Goal: Information Seeking & Learning: Understand process/instructions

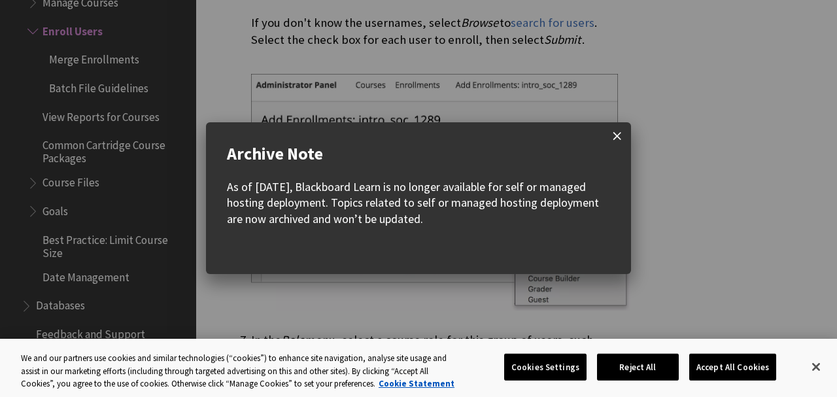
click at [625, 137] on span at bounding box center [616, 135] width 27 height 27
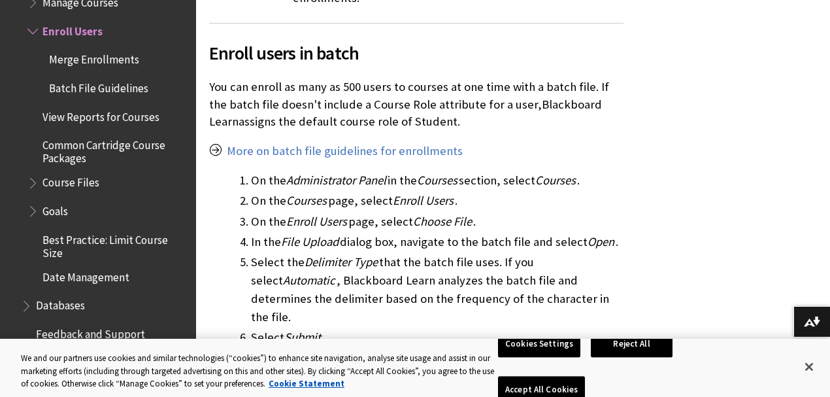
scroll to position [1996, 0]
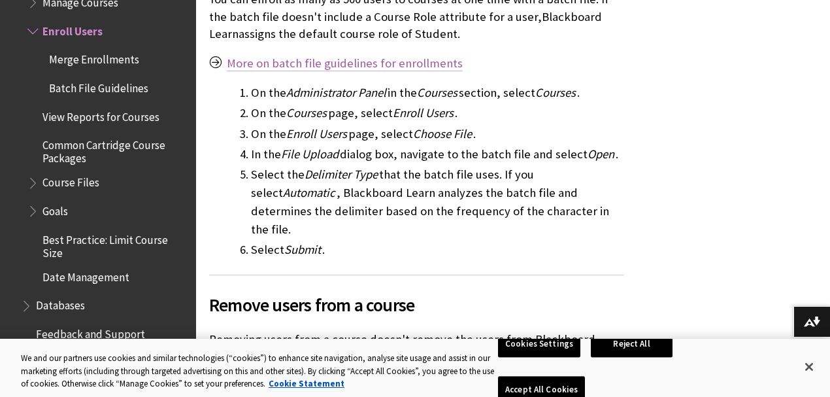
click at [350, 56] on link "More on batch file guidelines for enrollments" at bounding box center [345, 64] width 236 height 16
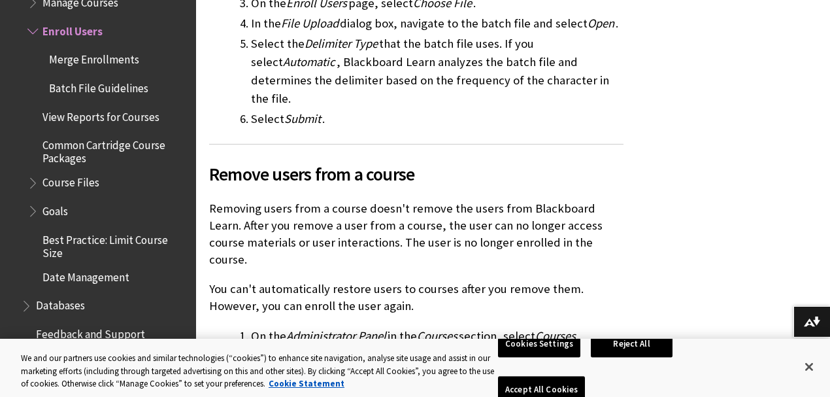
scroll to position [2214, 0]
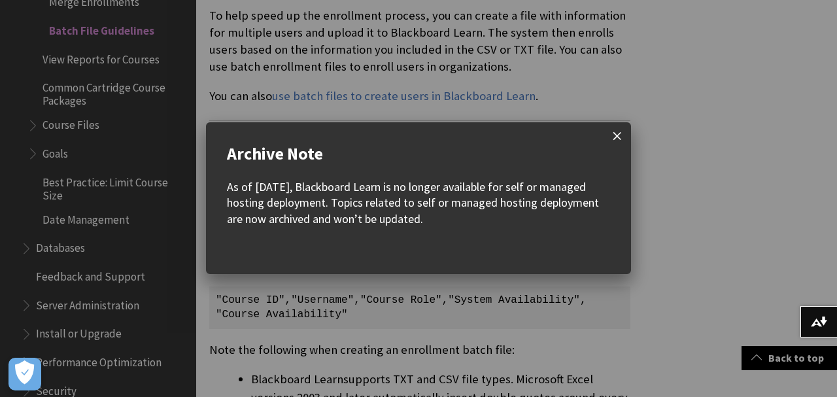
click at [612, 140] on span at bounding box center [616, 135] width 27 height 27
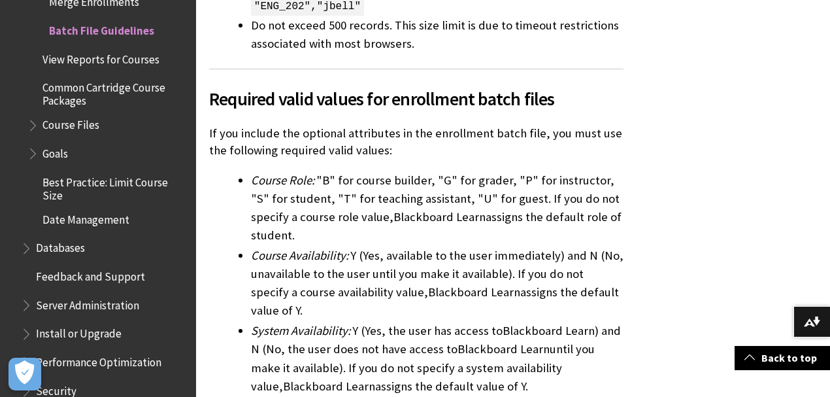
scroll to position [1133, 0]
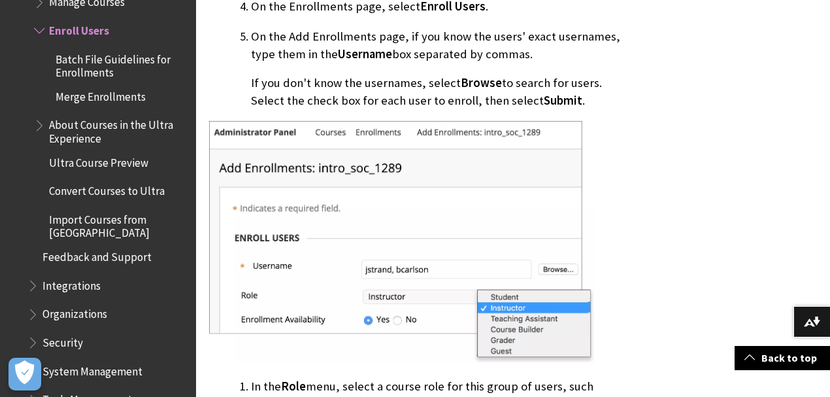
scroll to position [1032, 0]
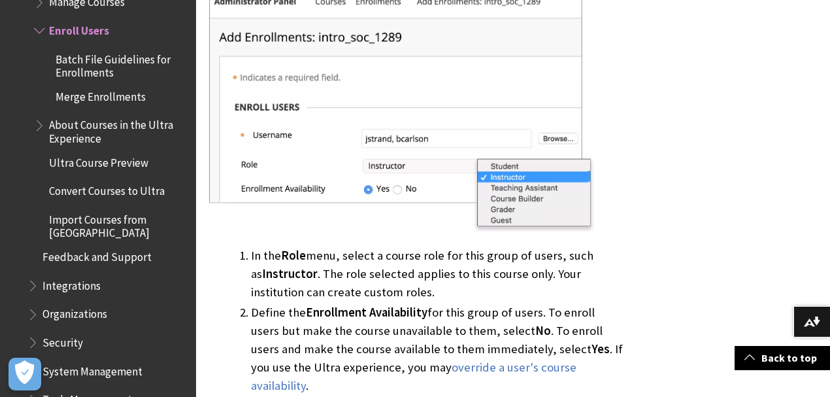
drag, startPoint x: 413, startPoint y: 164, endPoint x: 662, endPoint y: 167, distance: 249.1
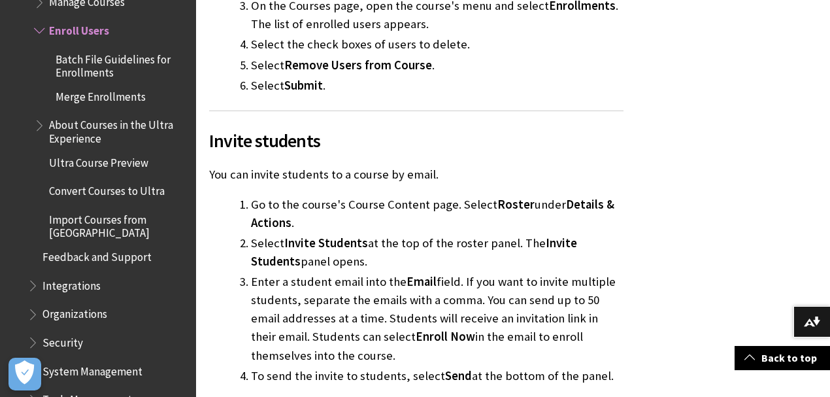
scroll to position [4519, 0]
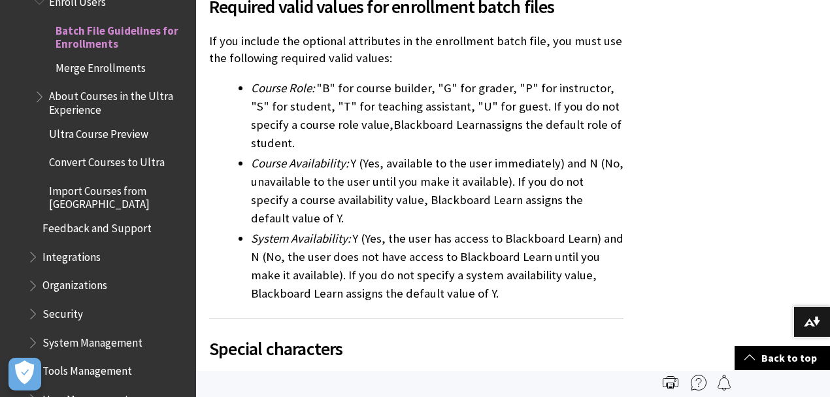
scroll to position [828, 0]
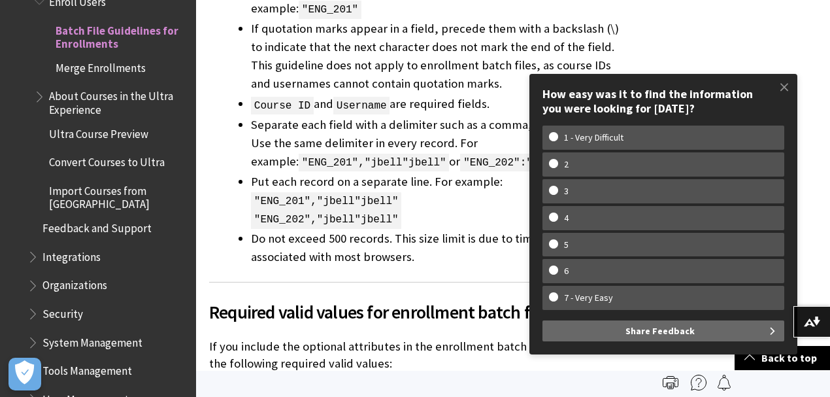
click at [482, 247] on li "Do not exceed 500 records. This size limit is due to timeout restrictions assoc…" at bounding box center [437, 247] width 373 height 37
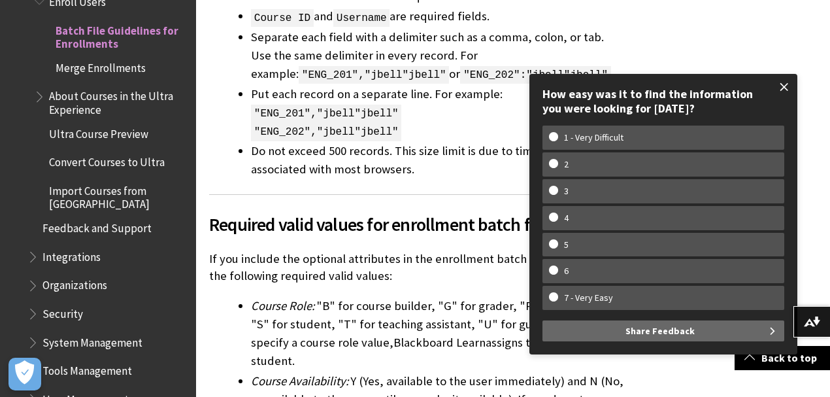
click at [779, 88] on span at bounding box center [784, 86] width 27 height 27
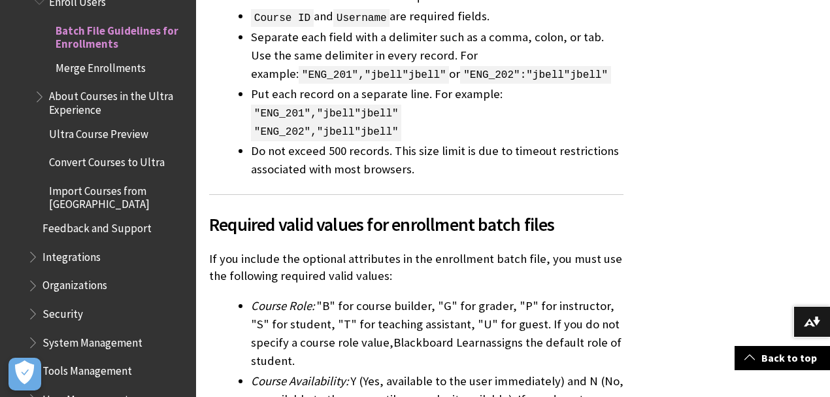
scroll to position [1046, 0]
